Goal: Transaction & Acquisition: Purchase product/service

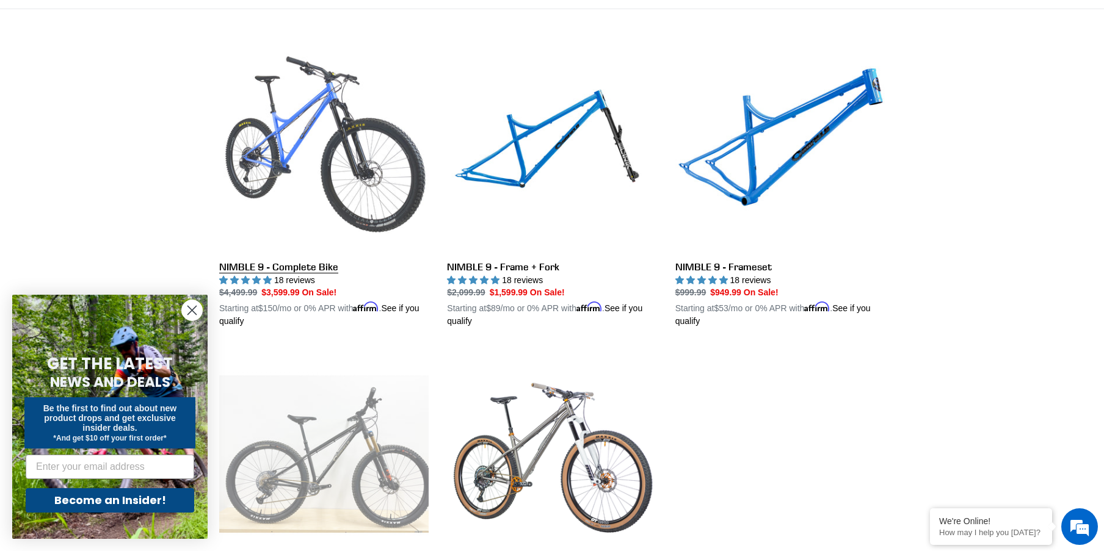
scroll to position [305, 0]
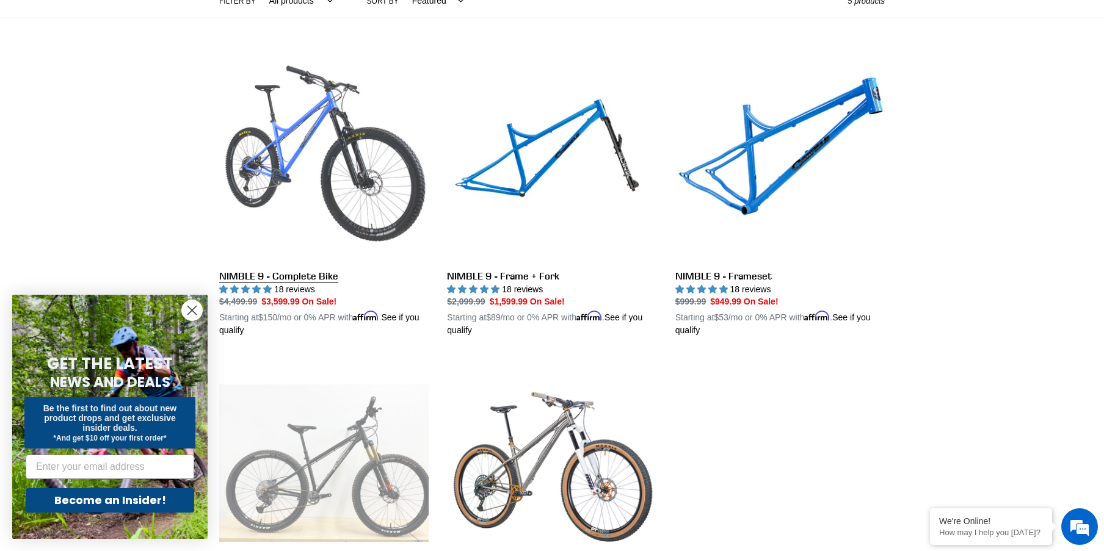
click at [314, 179] on link "NIMBLE 9 - Complete Bike" at bounding box center [323, 195] width 209 height 286
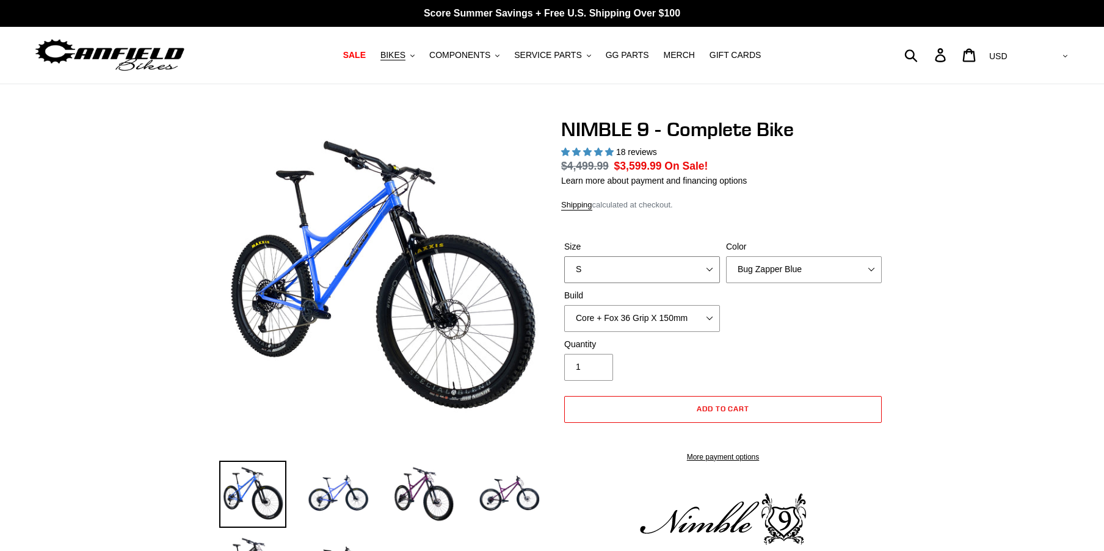
click at [671, 260] on select "S M L XL" at bounding box center [642, 269] width 156 height 27
select select "highest-rating"
select select "M"
click at [564, 256] on select "S M L XL" at bounding box center [642, 269] width 156 height 27
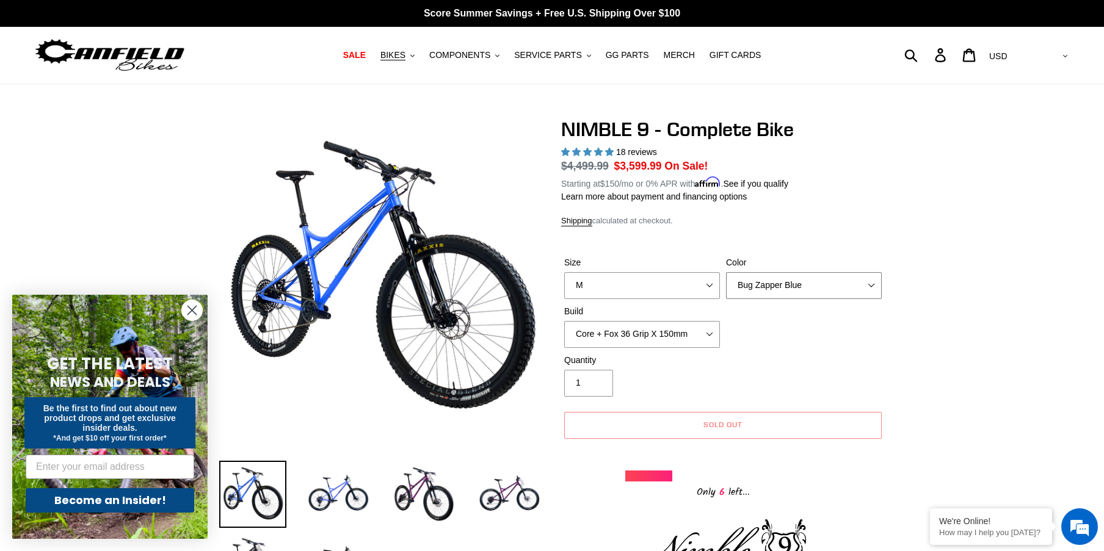
click at [801, 283] on select "Bug Zapper Blue Purple Haze - Sold Out Galaxy Black" at bounding box center [804, 285] width 156 height 27
click at [726, 272] on select "Bug Zapper Blue Purple Haze - Sold Out Galaxy Black" at bounding box center [804, 285] width 156 height 27
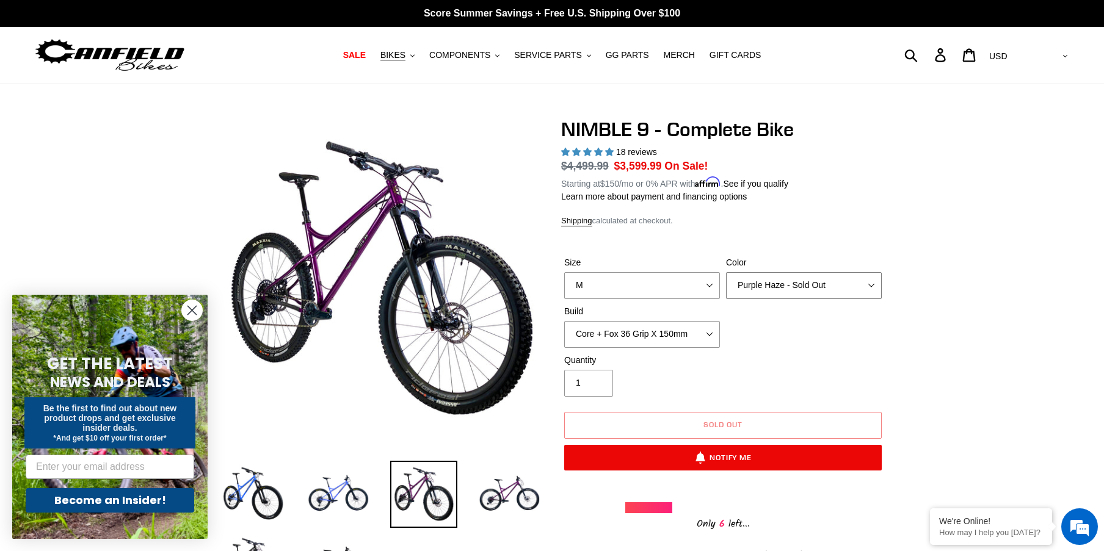
click at [797, 284] on select "Bug Zapper Blue Purple Haze - Sold Out Galaxy Black" at bounding box center [804, 285] width 156 height 27
select select "Galaxy Black"
click at [726, 272] on select "Bug Zapper Blue Purple Haze - Sold Out Galaxy Black" at bounding box center [804, 285] width 156 height 27
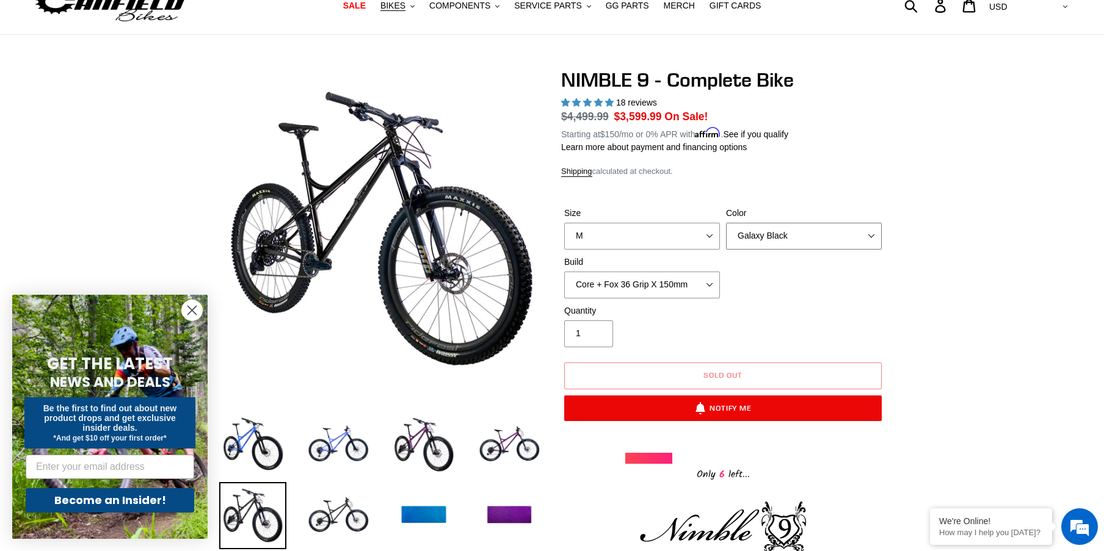
scroll to position [122, 0]
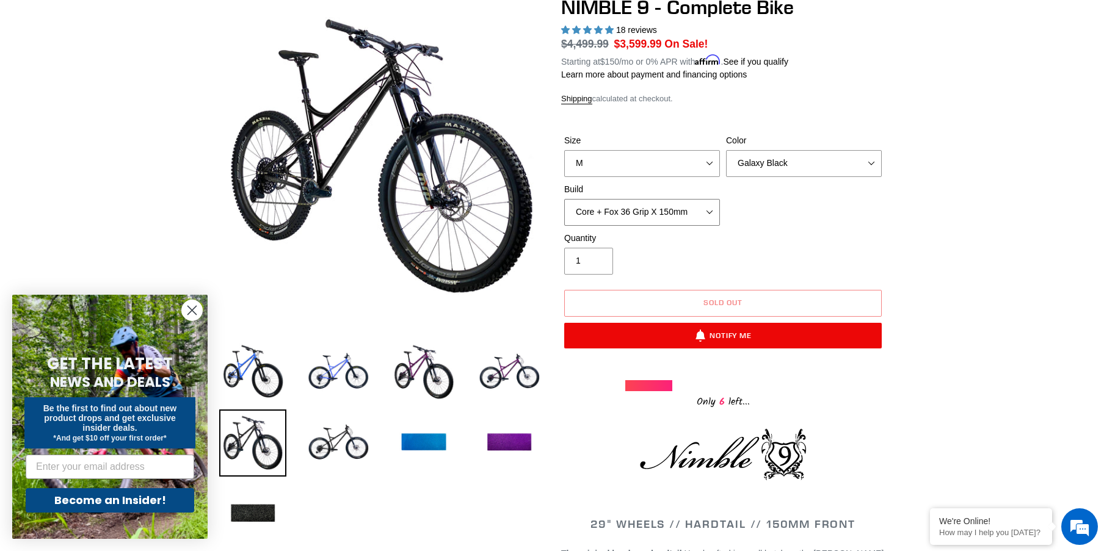
click at [707, 220] on select "Core + Fox 36 Grip X 150mm Pro + Fox 36 Grip X 150mm Core + RockShox Lyrik Ulti…" at bounding box center [642, 212] width 156 height 27
click at [826, 219] on div "Size S M L XL Color Bug Zapper Blue Purple Haze - Sold Out Galaxy Black Build C…" at bounding box center [723, 183] width 324 height 98
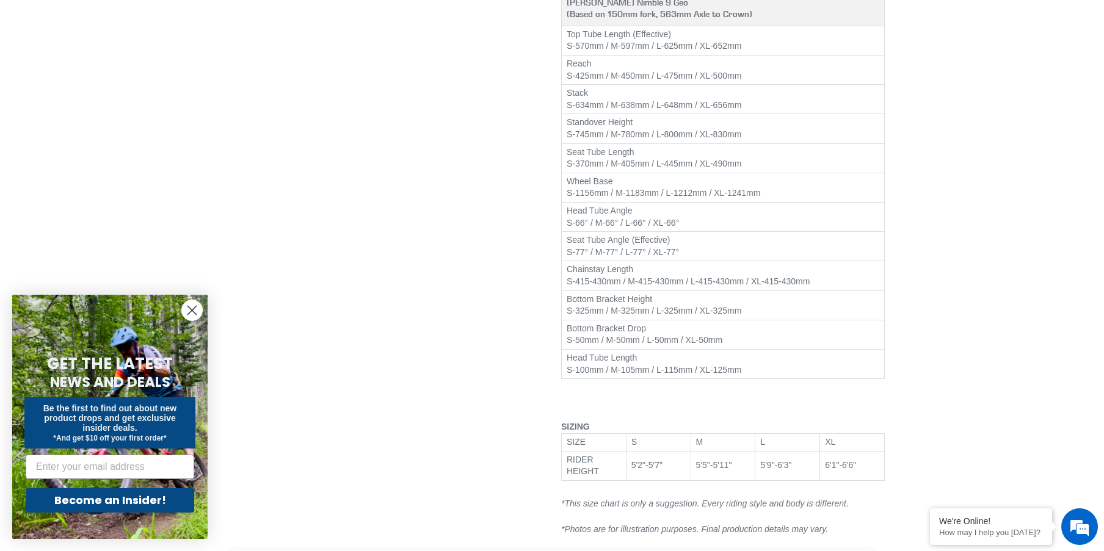
scroll to position [1526, 0]
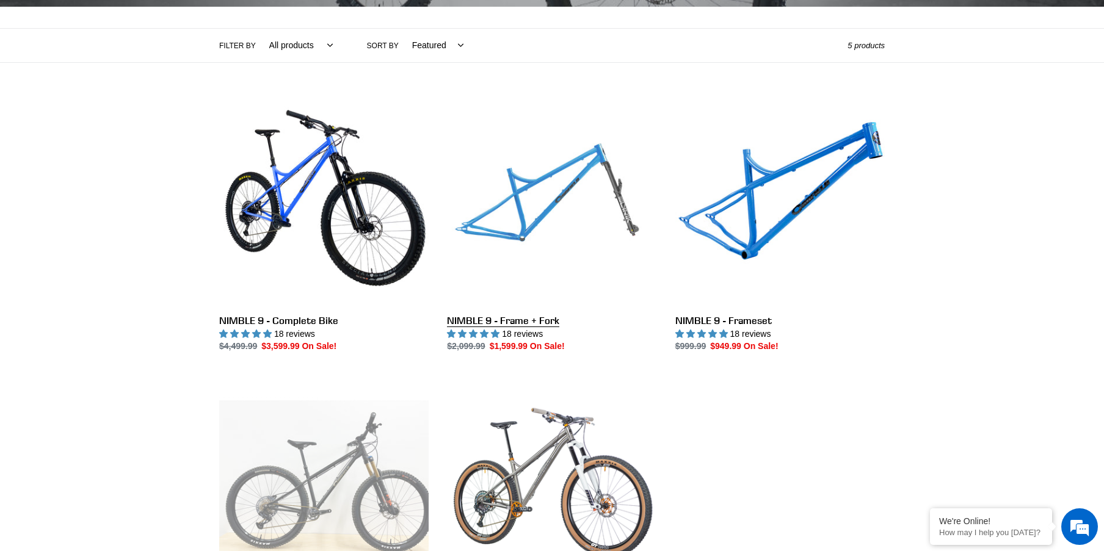
scroll to position [427, 0]
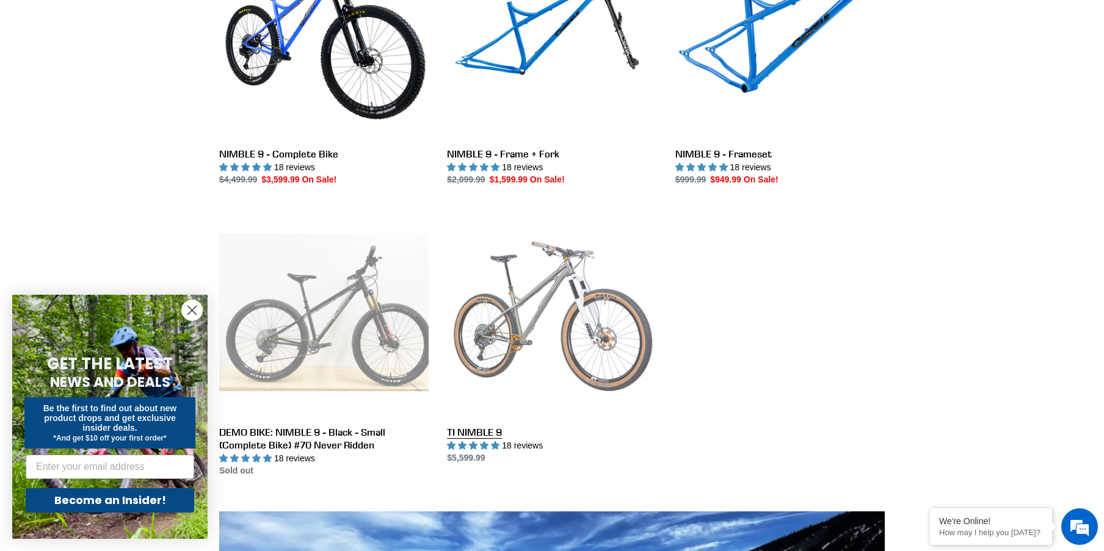
click at [550, 319] on link "TI NIMBLE 9" at bounding box center [551, 336] width 209 height 257
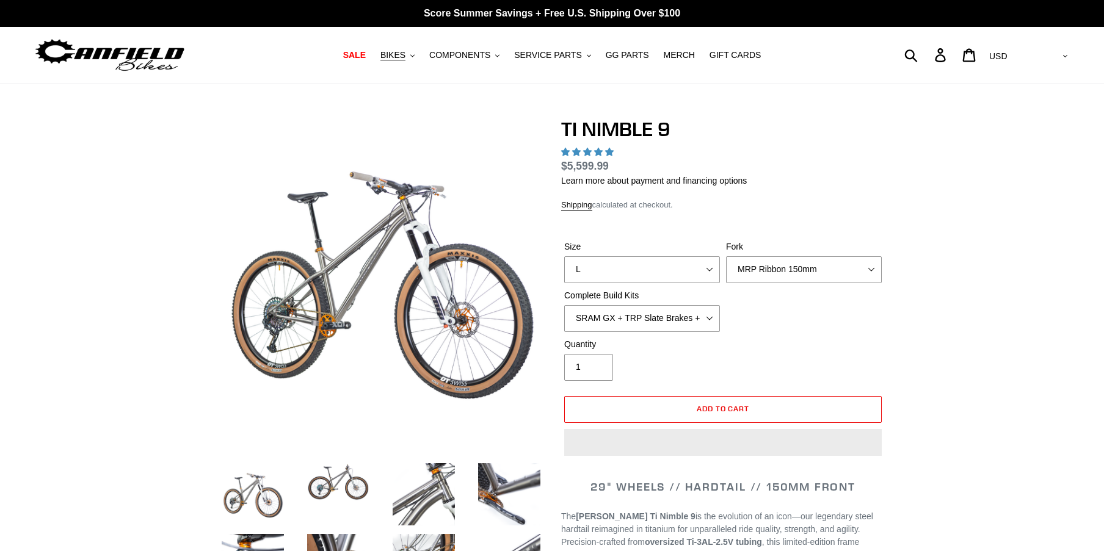
select select "highest-rating"
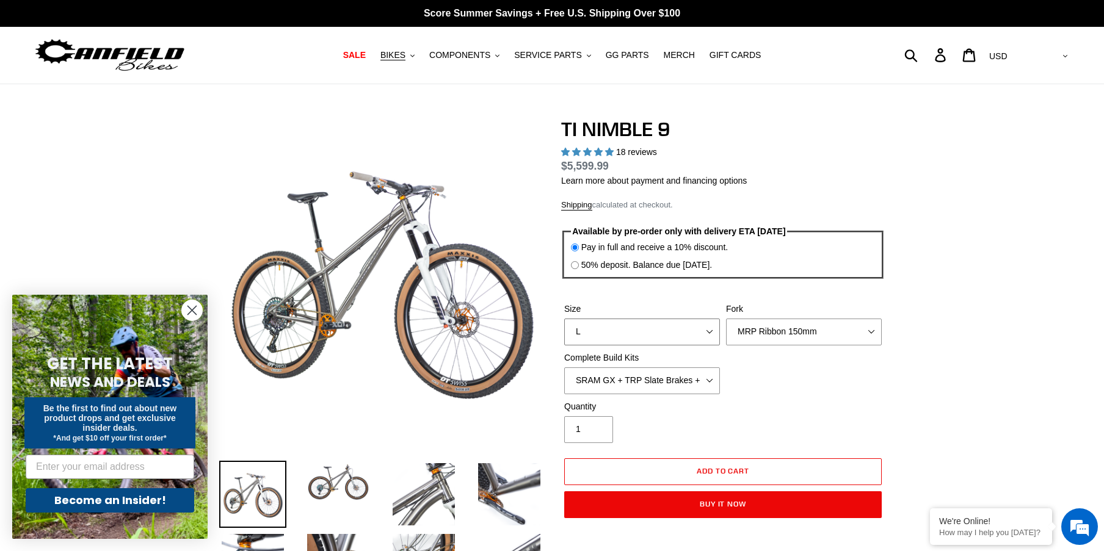
click at [681, 330] on select "S M L XL / XXL (Specify at checkout)" at bounding box center [642, 332] width 156 height 27
select select "M"
click at [564, 319] on select "S M L XL / XXL (Specify at checkout)" at bounding box center [642, 332] width 156 height 27
click at [806, 331] on select "MRP Ribbon 150mm RockShox Lyrik 150mm Fox Factory 36 150mm Cane Creek Helm 150m…" at bounding box center [804, 332] width 156 height 27
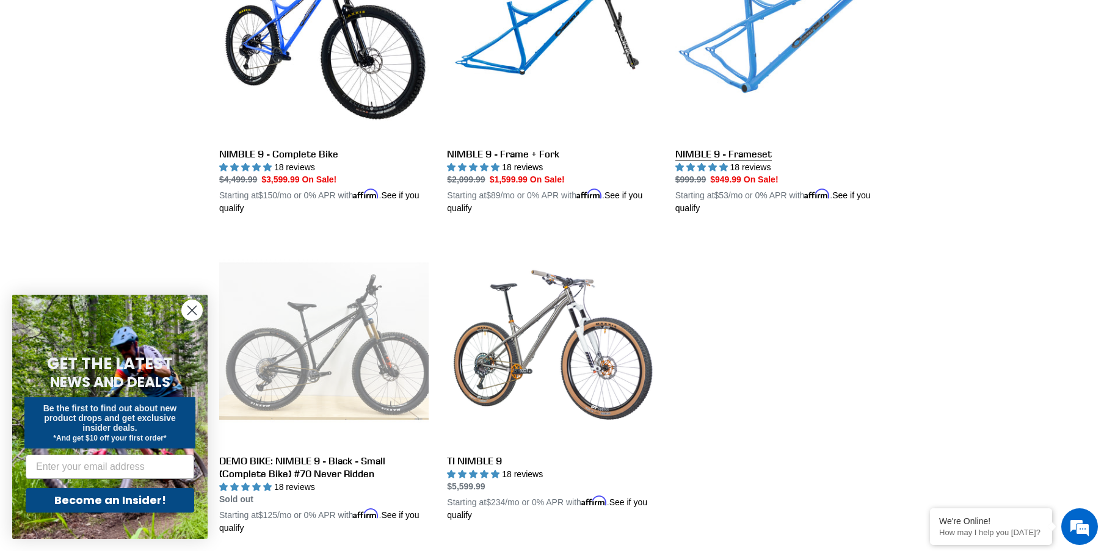
click at [754, 51] on link "NIMBLE 9 - Frameset" at bounding box center [779, 73] width 209 height 286
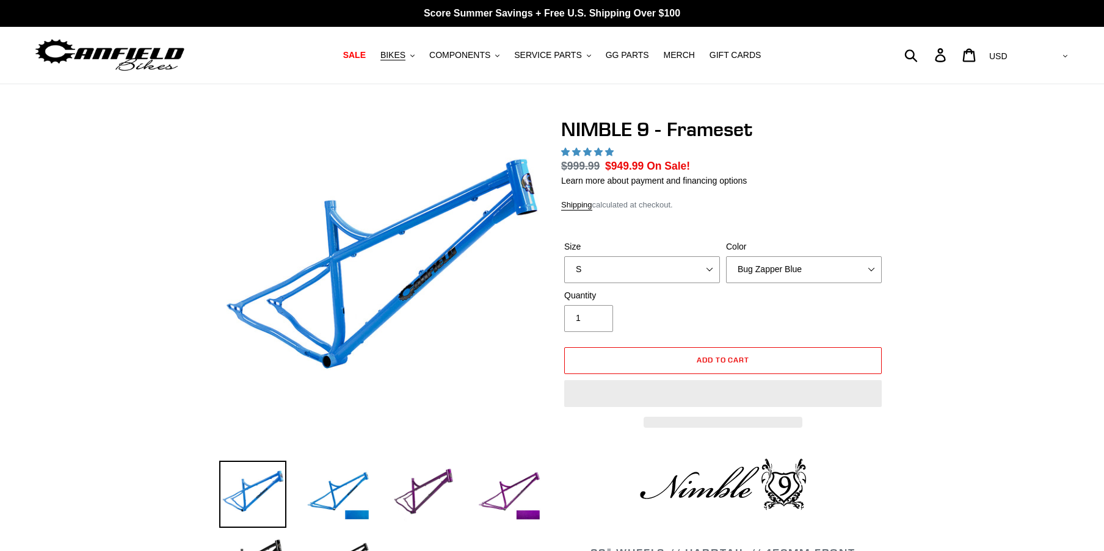
select select "highest-rating"
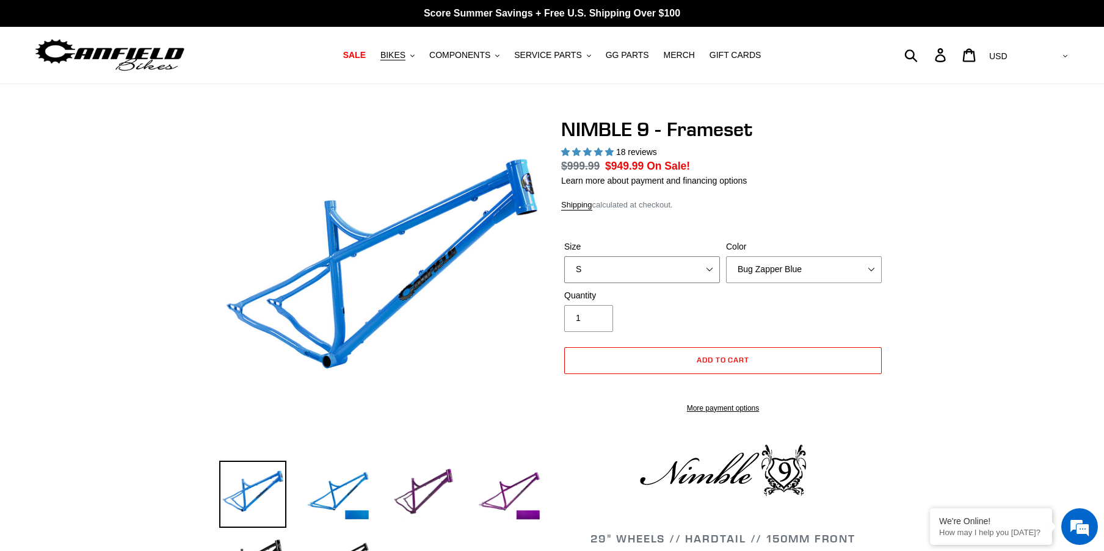
click at [696, 266] on select "S M L XL" at bounding box center [642, 269] width 156 height 27
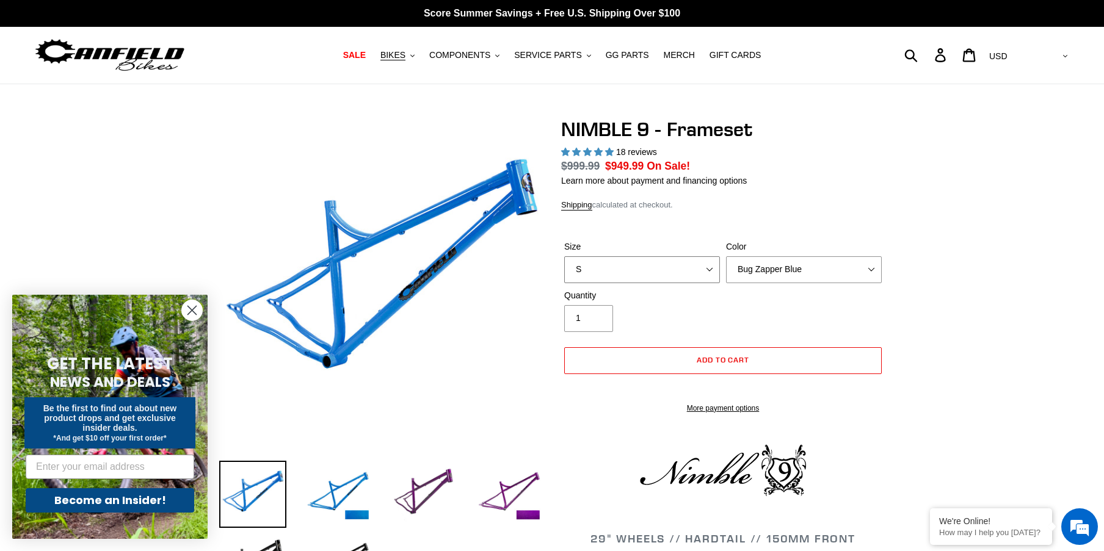
select select "M"
click at [564, 256] on select "S M L XL" at bounding box center [642, 269] width 156 height 27
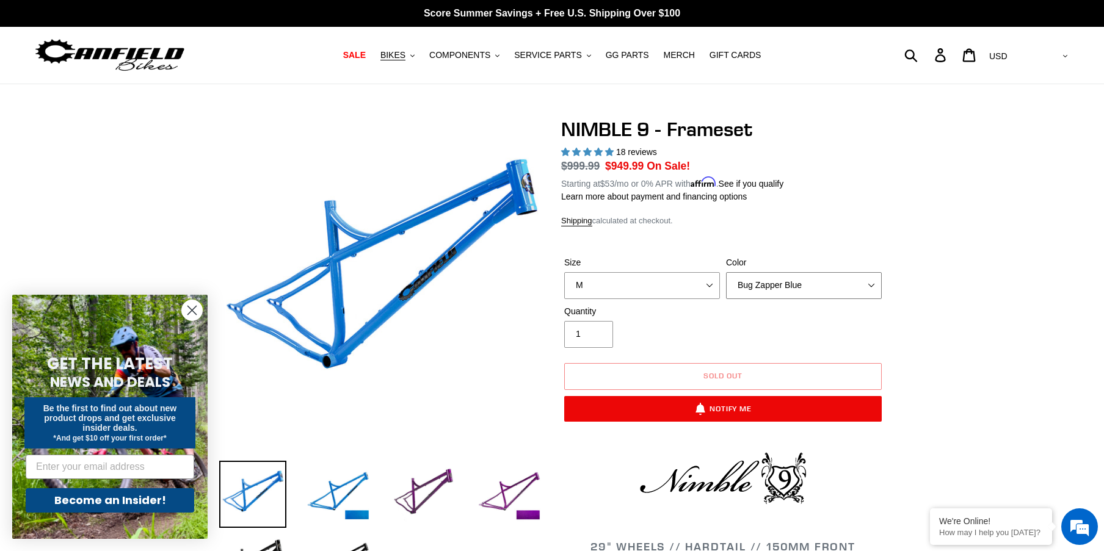
drag, startPoint x: 771, startPoint y: 284, endPoint x: 773, endPoint y: 294, distance: 10.1
click at [771, 284] on select "Bug Zapper Blue Purple Haze -Sold Out Galaxy Black" at bounding box center [804, 285] width 156 height 27
click at [726, 272] on select "Bug Zapper Blue Purple Haze -Sold Out Galaxy Black" at bounding box center [804, 285] width 156 height 27
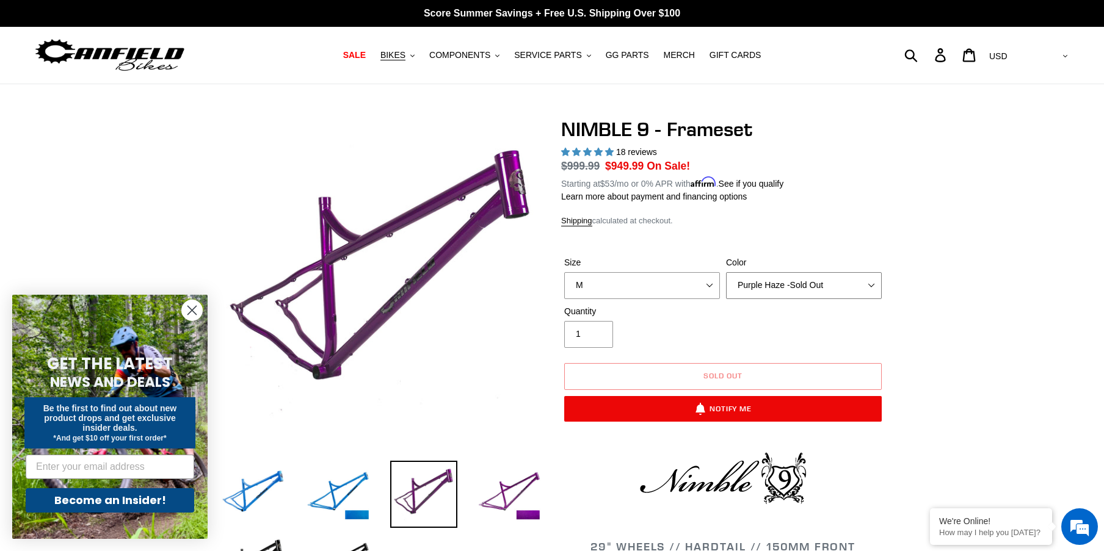
click at [776, 292] on select "Bug Zapper Blue Purple Haze -Sold Out Galaxy Black" at bounding box center [804, 285] width 156 height 27
select select "Galaxy Black"
click at [726, 272] on select "Bug Zapper Blue Purple Haze -Sold Out Galaxy Black" at bounding box center [804, 285] width 156 height 27
